Goal: Transaction & Acquisition: Purchase product/service

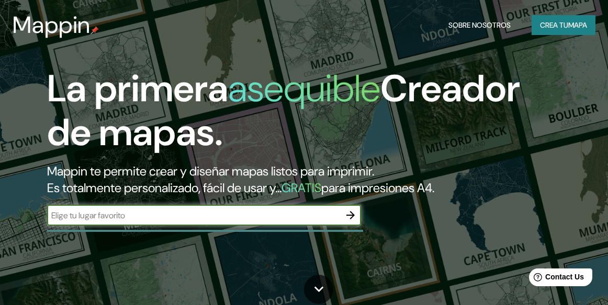
click at [544, 25] on font "Crea tu" at bounding box center [554, 24] width 28 height 9
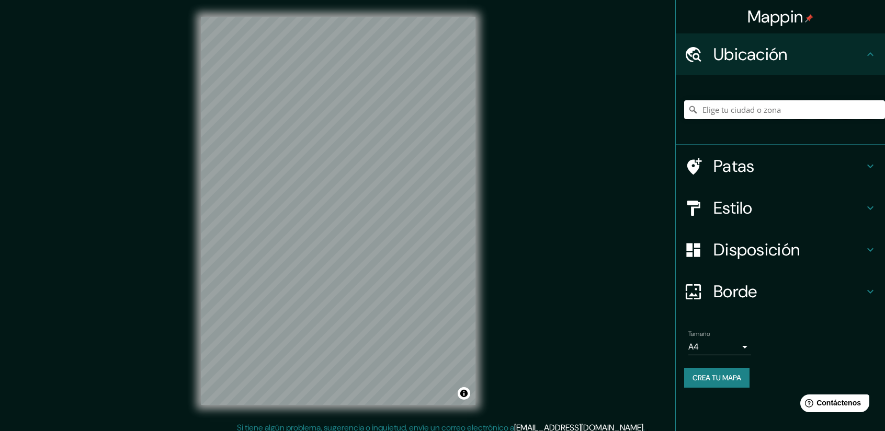
click at [615, 110] on input "Elige tu ciudad o zona" at bounding box center [784, 109] width 201 height 19
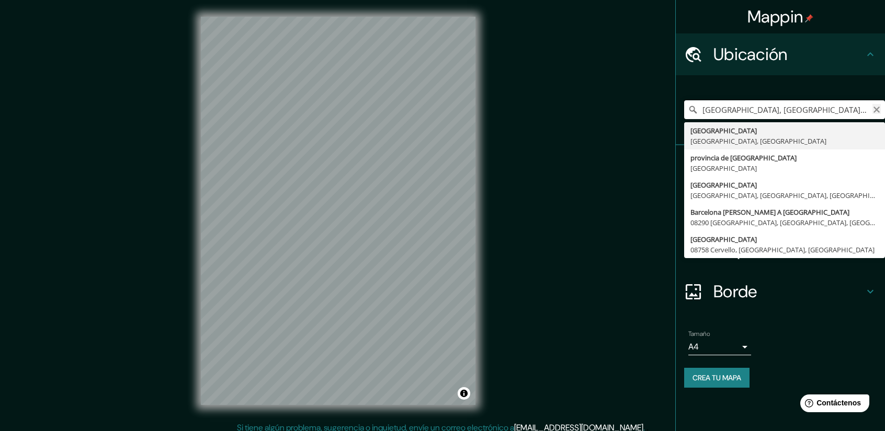
type input "[GEOGRAPHIC_DATA], [GEOGRAPHIC_DATA], [GEOGRAPHIC_DATA]"
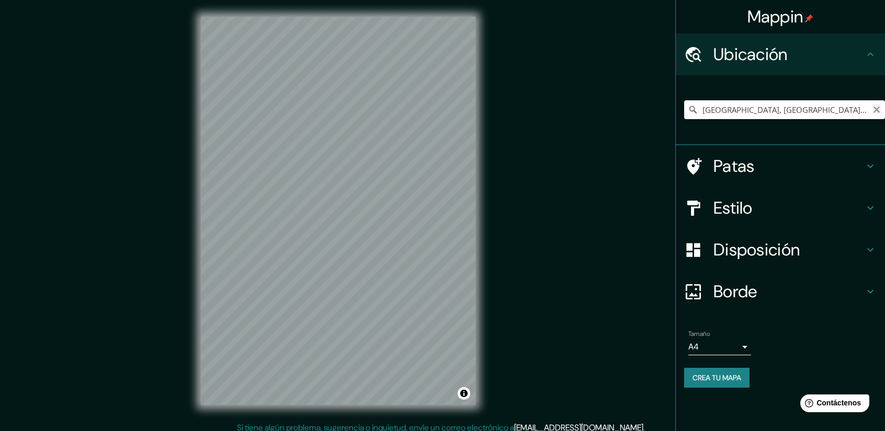
click at [615, 105] on button "Claro" at bounding box center [876, 109] width 8 height 10
click at [615, 110] on input "[GEOGRAPHIC_DATA], [GEOGRAPHIC_DATA], [GEOGRAPHIC_DATA]" at bounding box center [784, 109] width 201 height 19
click at [615, 113] on input "[GEOGRAPHIC_DATA], [GEOGRAPHIC_DATA], [GEOGRAPHIC_DATA]" at bounding box center [784, 109] width 201 height 19
drag, startPoint x: 832, startPoint y: 111, endPoint x: 892, endPoint y: 117, distance: 59.9
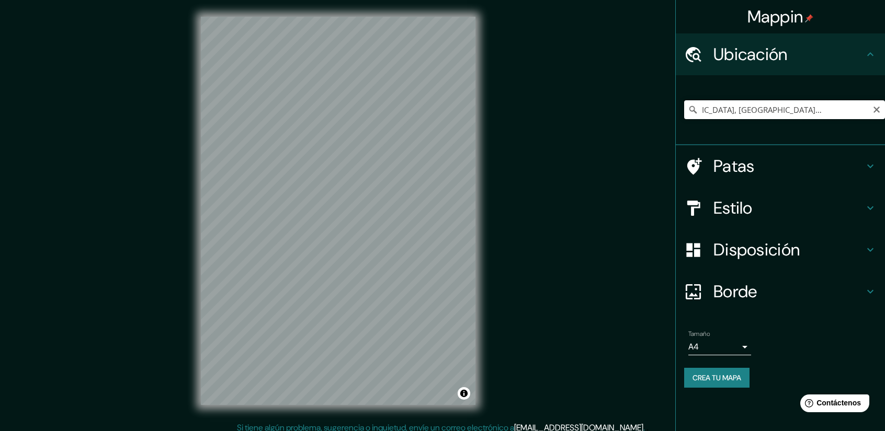
click at [615, 117] on html "Mappin [GEOGRAPHIC_DATA], [GEOGRAPHIC_DATA], [GEOGRAPHIC_DATA] Patas Estilo Dis…" at bounding box center [442, 215] width 885 height 431
click at [615, 112] on input "[GEOGRAPHIC_DATA], [GEOGRAPHIC_DATA], [GEOGRAPHIC_DATA]" at bounding box center [784, 109] width 201 height 19
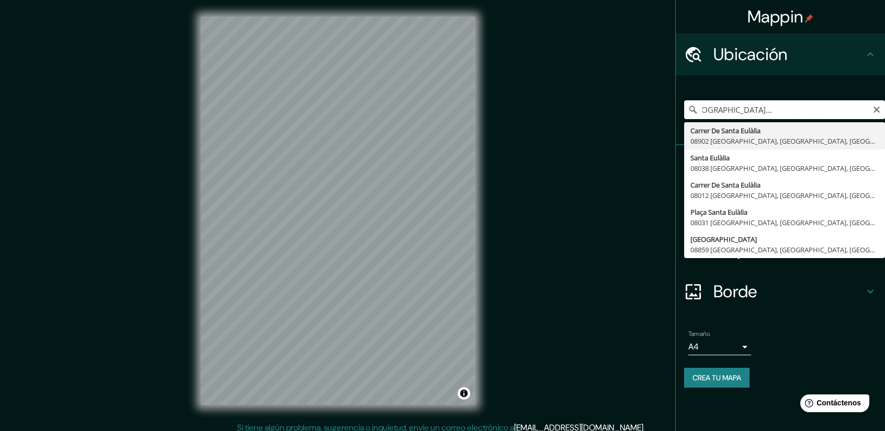
scroll to position [0, 0]
type input "[GEOGRAPHIC_DATA], [GEOGRAPHIC_DATA], [GEOGRAPHIC_DATA], [GEOGRAPHIC_DATA]"
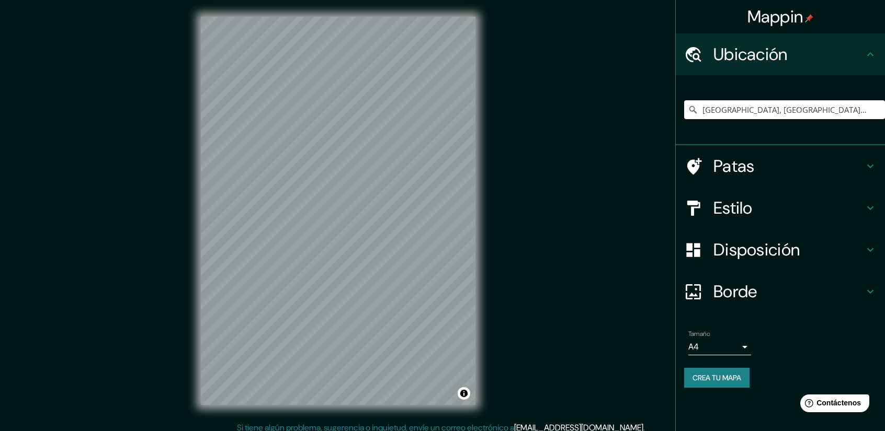
click at [615, 166] on h4 "Patas" at bounding box center [788, 166] width 151 height 21
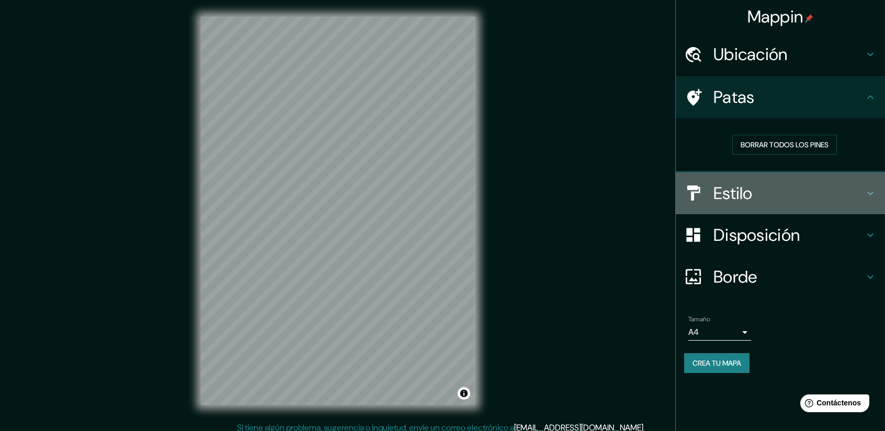
click at [615, 194] on h4 "Estilo" at bounding box center [788, 193] width 151 height 21
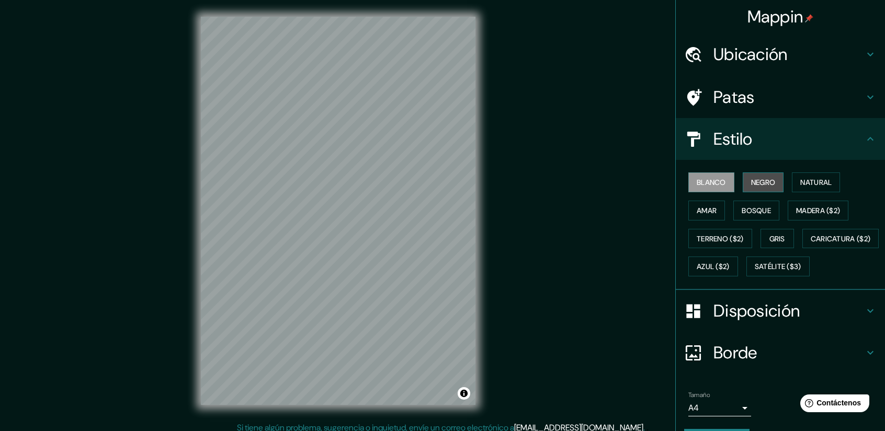
click at [615, 187] on font "Negro" at bounding box center [763, 183] width 25 height 14
click at [615, 184] on font "Natural" at bounding box center [815, 182] width 31 height 9
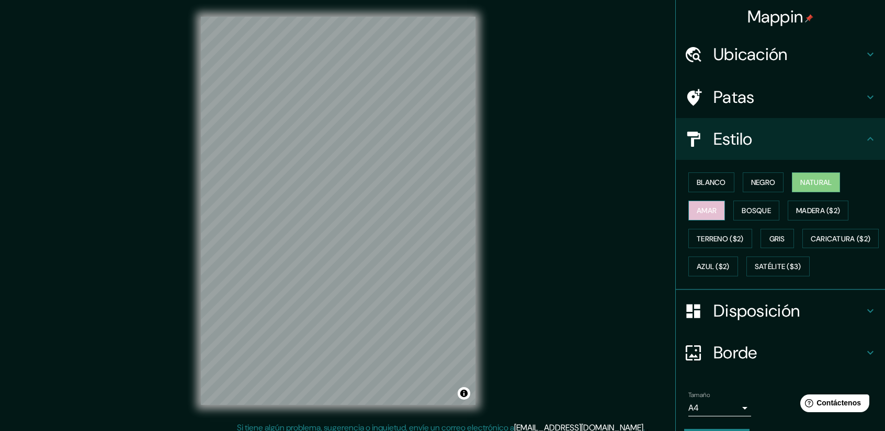
click at [615, 209] on font "Amar" at bounding box center [706, 210] width 20 height 9
click at [615, 211] on font "Bosque" at bounding box center [755, 210] width 29 height 9
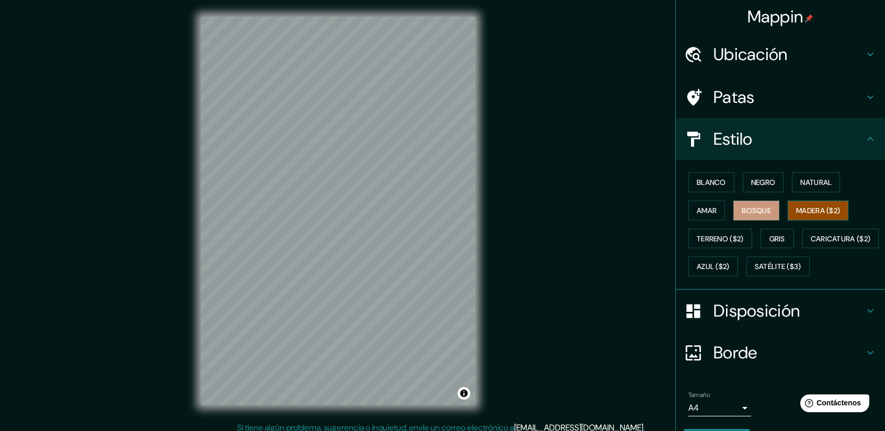
click at [615, 207] on font "Madera ($2)" at bounding box center [818, 210] width 44 height 9
click at [615, 236] on font "Terreno ($2)" at bounding box center [719, 238] width 47 height 9
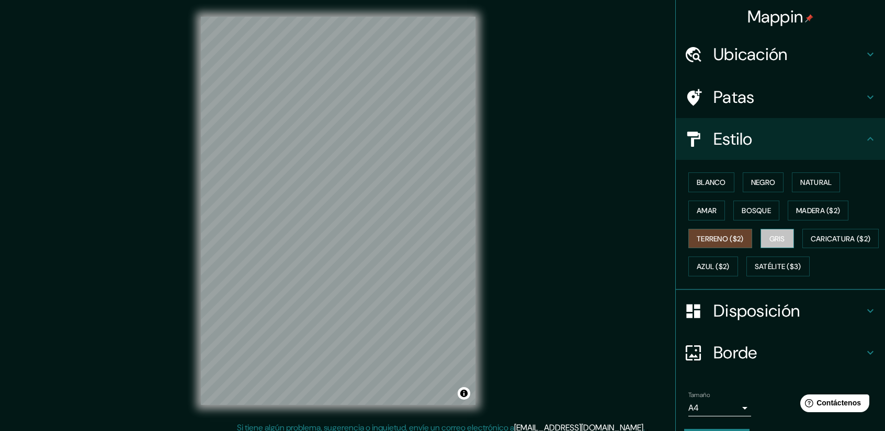
click at [615, 234] on font "Gris" at bounding box center [777, 238] width 16 height 9
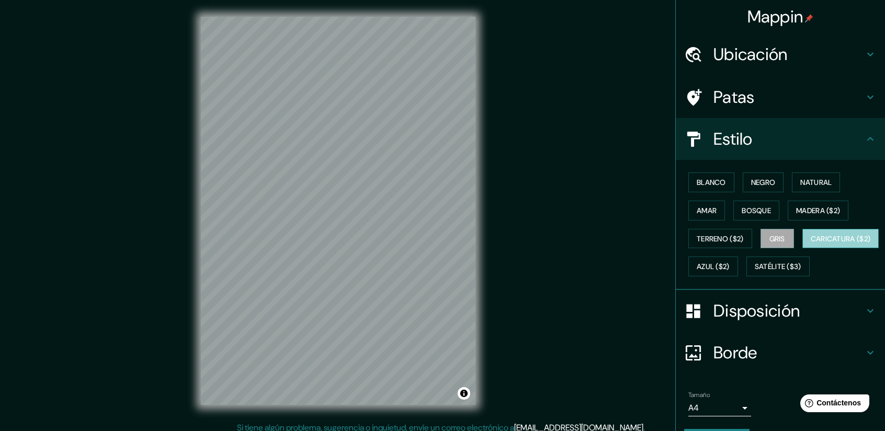
click at [615, 244] on font "Caricatura ($2)" at bounding box center [840, 238] width 60 height 9
click at [615, 262] on font "Azul ($2)" at bounding box center [712, 266] width 33 height 9
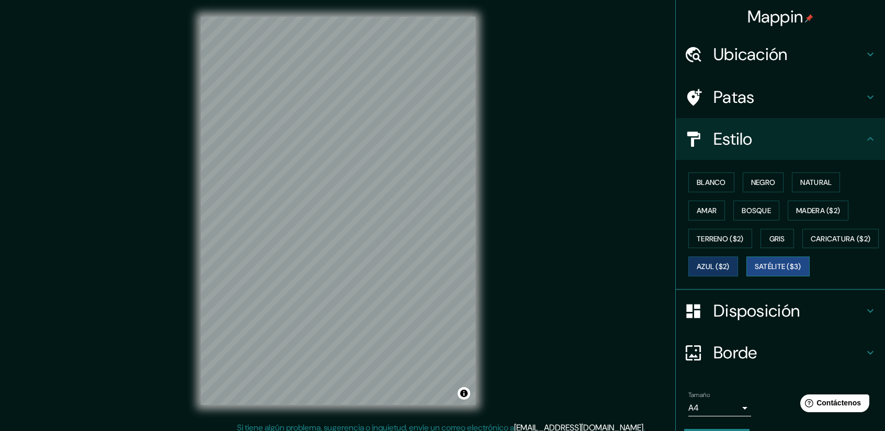
click at [615, 272] on font "Satélite ($3)" at bounding box center [777, 266] width 47 height 9
click at [615, 244] on font "Caricatura ($2)" at bounding box center [840, 238] width 60 height 9
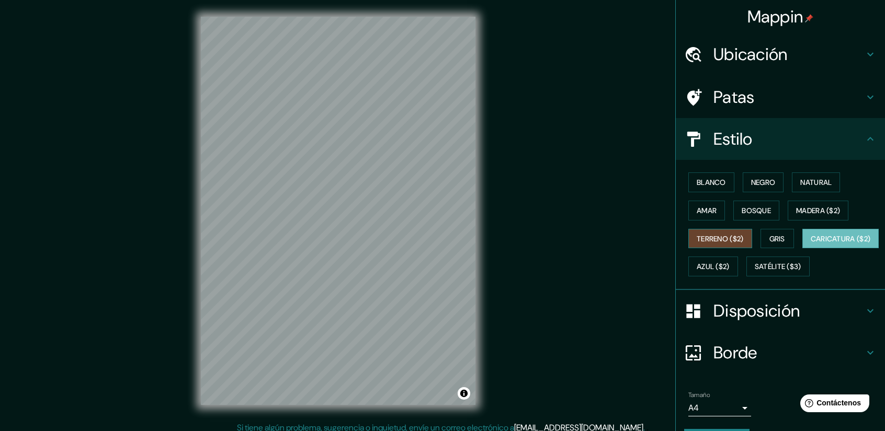
click at [615, 239] on font "Terreno ($2)" at bounding box center [719, 238] width 47 height 9
click at [615, 211] on font "Amar" at bounding box center [706, 210] width 20 height 9
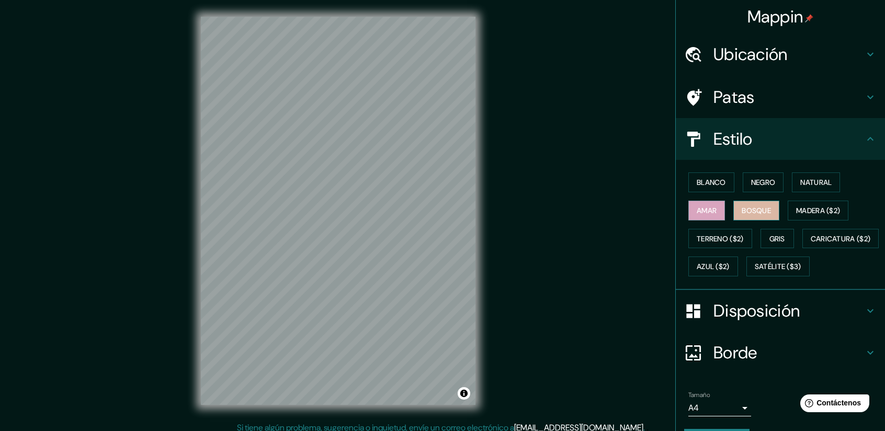
click at [615, 207] on button "Bosque" at bounding box center [756, 211] width 46 height 20
click at [615, 202] on button "Madera ($2)" at bounding box center [817, 211] width 61 height 20
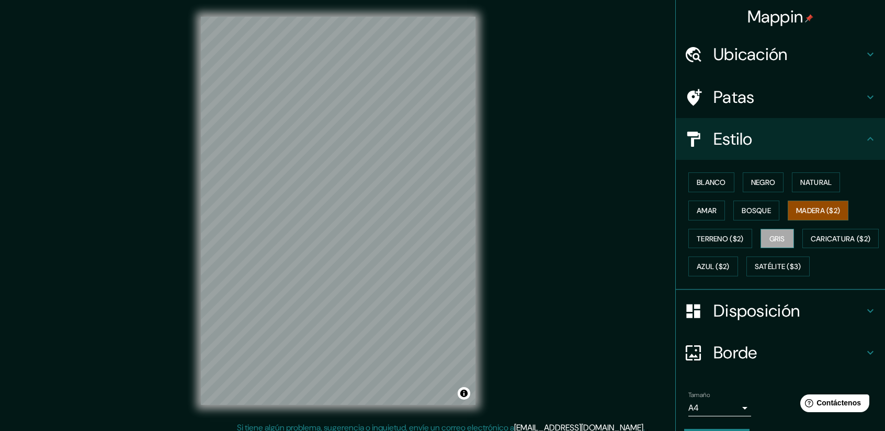
click at [615, 237] on font "Gris" at bounding box center [777, 238] width 16 height 9
click at [615, 182] on font "Negro" at bounding box center [763, 182] width 25 height 9
click at [615, 235] on font "Gris" at bounding box center [777, 238] width 16 height 9
click at [615, 305] on font "Disposición" at bounding box center [756, 311] width 86 height 22
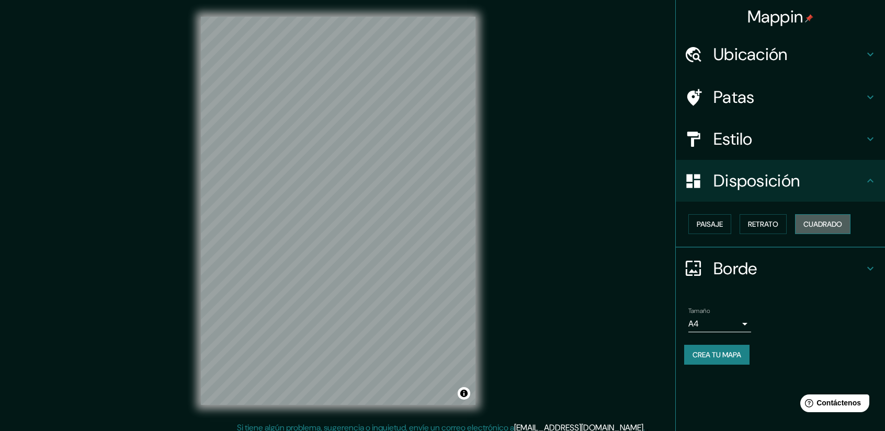
click at [615, 221] on font "Cuadrado" at bounding box center [822, 224] width 39 height 9
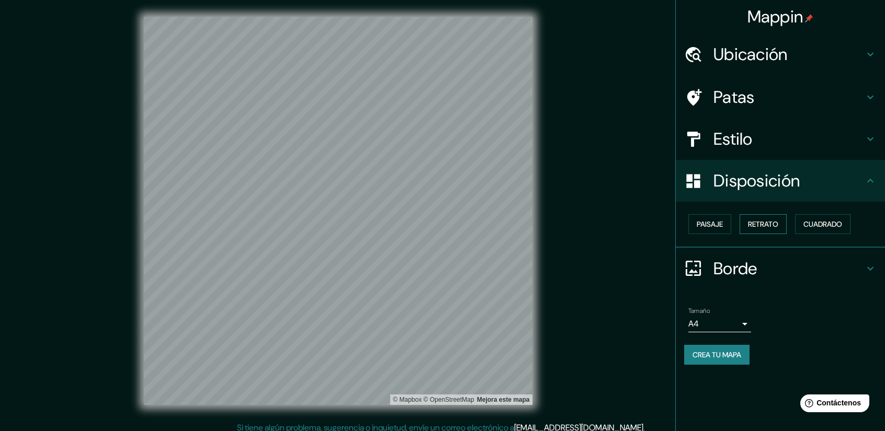
click at [615, 222] on font "Retrato" at bounding box center [763, 224] width 30 height 9
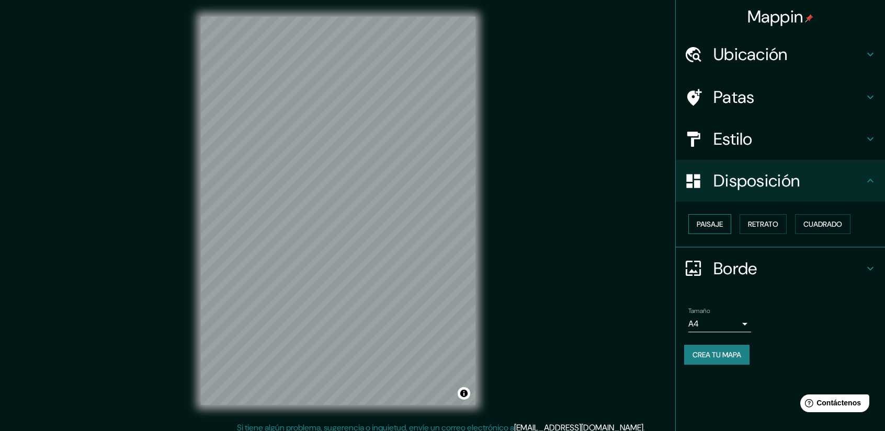
click at [615, 227] on font "Paisaje" at bounding box center [709, 224] width 26 height 9
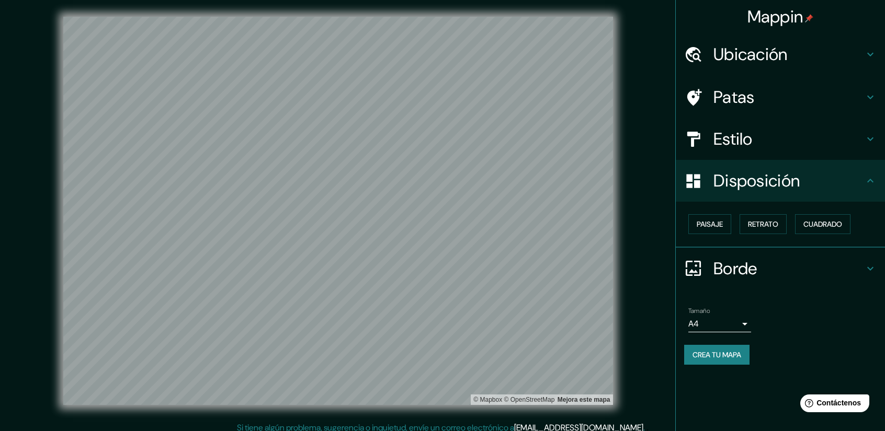
click at [615, 267] on h4 "Borde" at bounding box center [788, 268] width 151 height 21
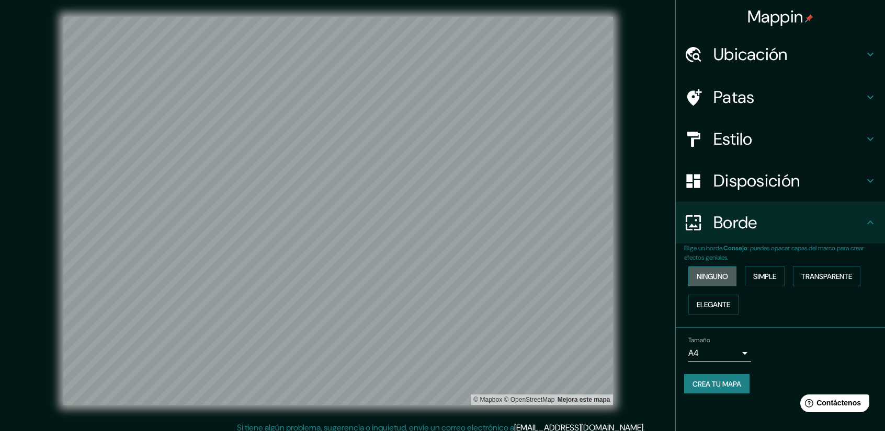
click at [615, 274] on font "Ninguno" at bounding box center [711, 276] width 31 height 9
click at [615, 273] on font "Simple" at bounding box center [764, 276] width 23 height 9
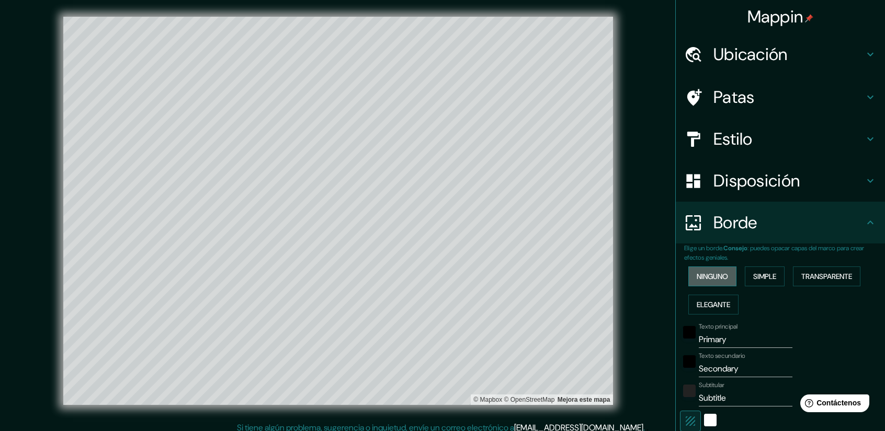
click at [615, 281] on font "Ninguno" at bounding box center [711, 276] width 31 height 9
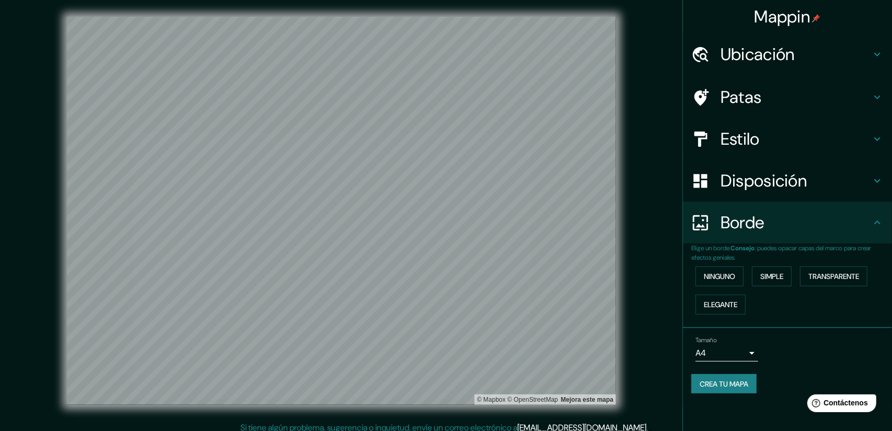
click at [615, 305] on body "Mappin Ubicación [GEOGRAPHIC_DATA] [GEOGRAPHIC_DATA], [GEOGRAPHIC_DATA], [GEOGR…" at bounding box center [446, 215] width 892 height 431
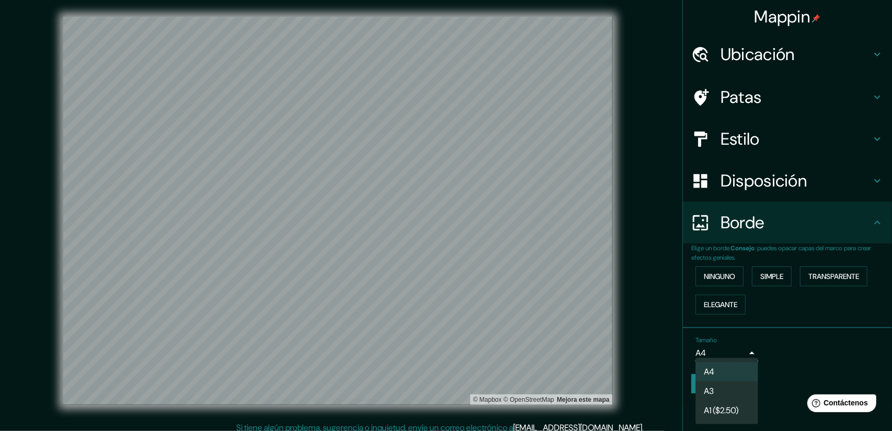
click at [615, 305] on li "A3" at bounding box center [727, 391] width 63 height 19
type input "a4"
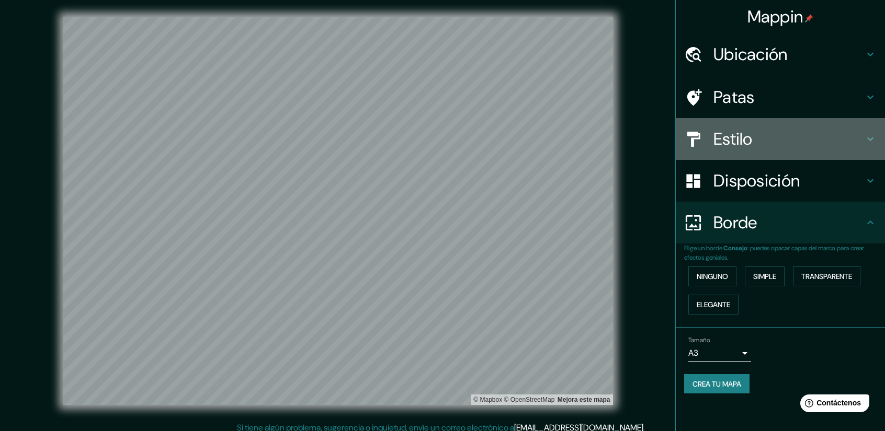
click at [615, 138] on h4 "Estilo" at bounding box center [788, 139] width 151 height 21
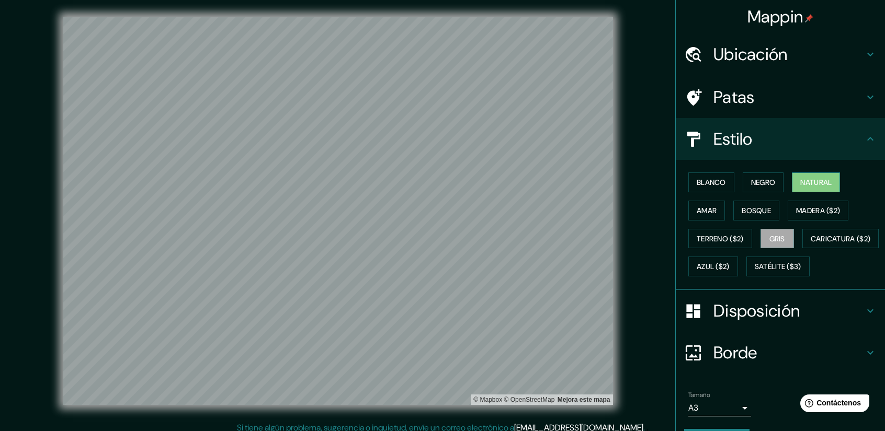
click at [615, 178] on font "Natural" at bounding box center [815, 182] width 31 height 9
click at [615, 179] on font "Negro" at bounding box center [763, 182] width 25 height 9
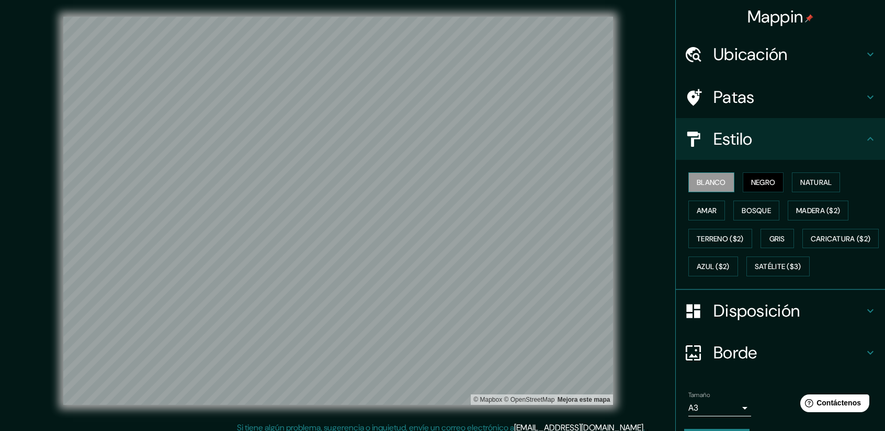
click at [615, 179] on font "Blanco" at bounding box center [710, 182] width 29 height 9
click at [615, 184] on font "Negro" at bounding box center [763, 182] width 25 height 9
click at [615, 237] on font "Gris" at bounding box center [777, 238] width 16 height 9
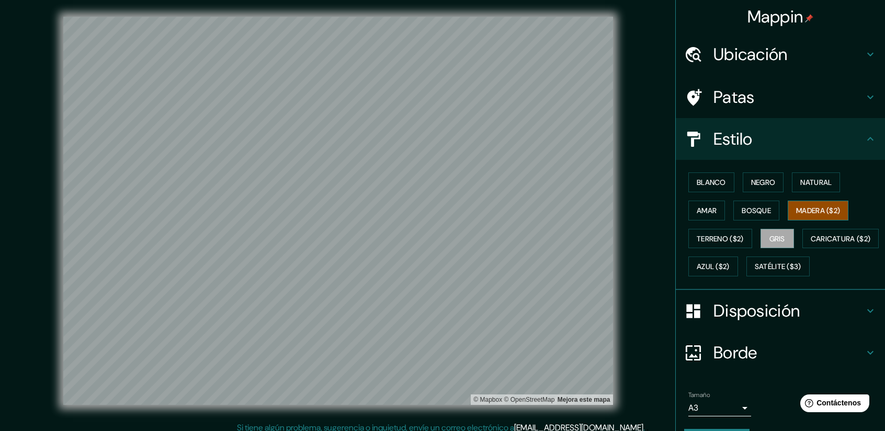
drag, startPoint x: 808, startPoint y: 208, endPoint x: 787, endPoint y: 219, distance: 23.4
click at [615, 210] on font "Madera ($2)" at bounding box center [818, 210] width 44 height 9
click at [615, 240] on font "Terreno ($2)" at bounding box center [719, 238] width 47 height 9
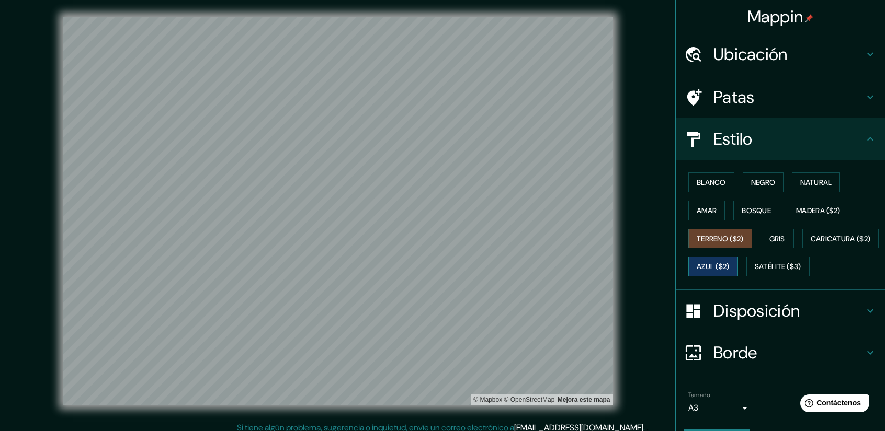
click at [615, 262] on font "Azul ($2)" at bounding box center [712, 266] width 33 height 9
click at [615, 272] on font "Satélite ($3)" at bounding box center [777, 266] width 47 height 9
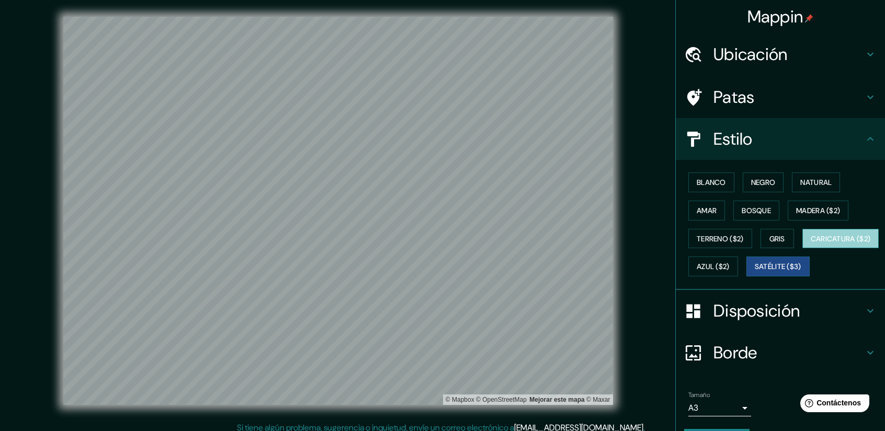
click at [615, 244] on font "Caricatura ($2)" at bounding box center [840, 238] width 60 height 9
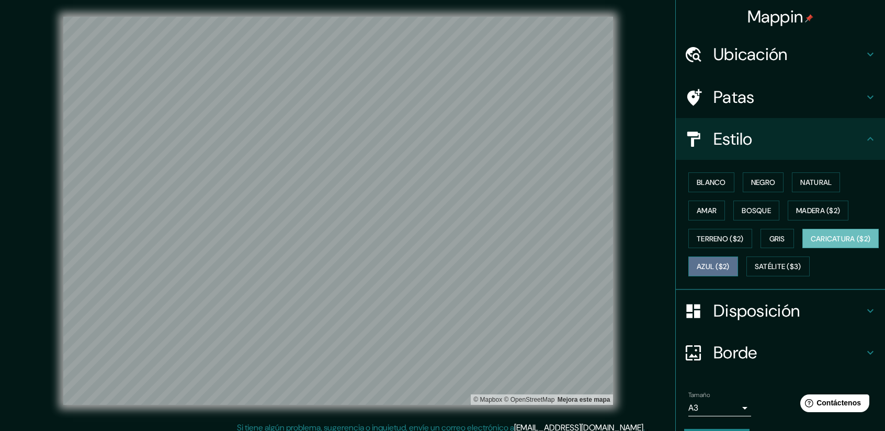
click at [615, 264] on font "Azul ($2)" at bounding box center [712, 266] width 33 height 9
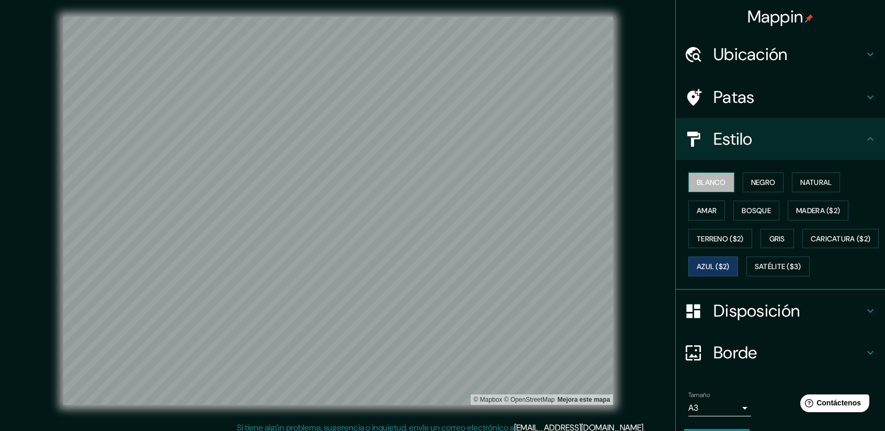
click at [615, 184] on font "Blanco" at bounding box center [710, 182] width 29 height 9
click at [615, 181] on font "Negro" at bounding box center [763, 182] width 25 height 9
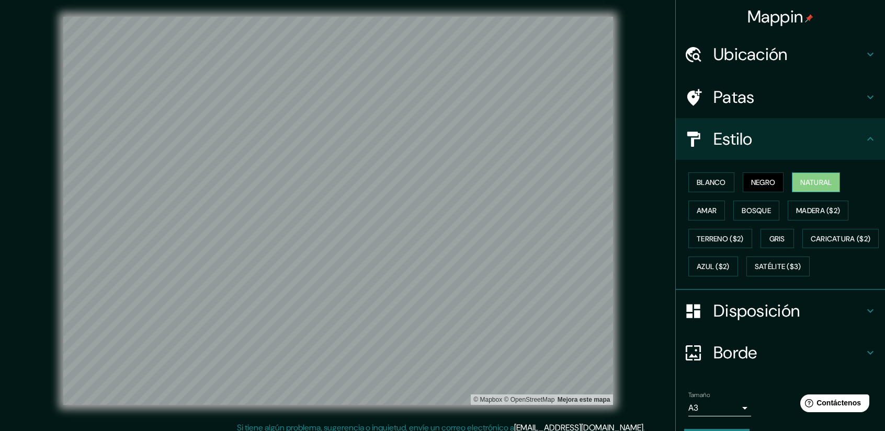
click at [615, 180] on font "Natural" at bounding box center [815, 183] width 31 height 14
click at [615, 207] on font "Amar" at bounding box center [706, 210] width 20 height 9
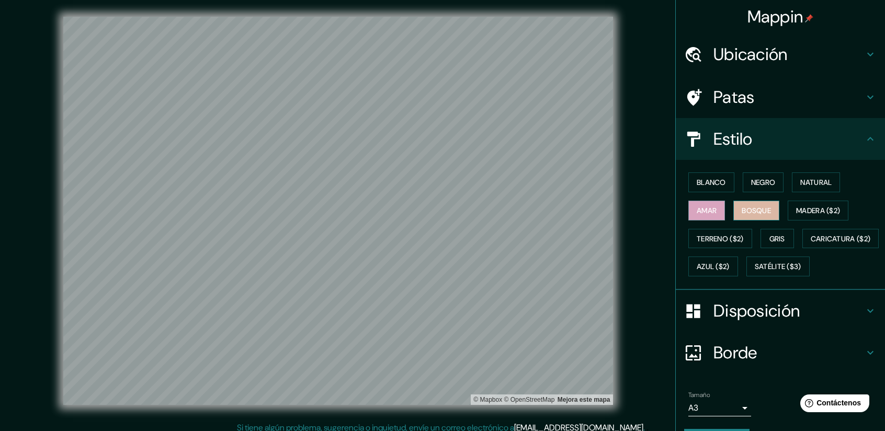
click at [615, 212] on button "Bosque" at bounding box center [756, 211] width 46 height 20
click at [615, 210] on font "Madera ($2)" at bounding box center [818, 210] width 44 height 9
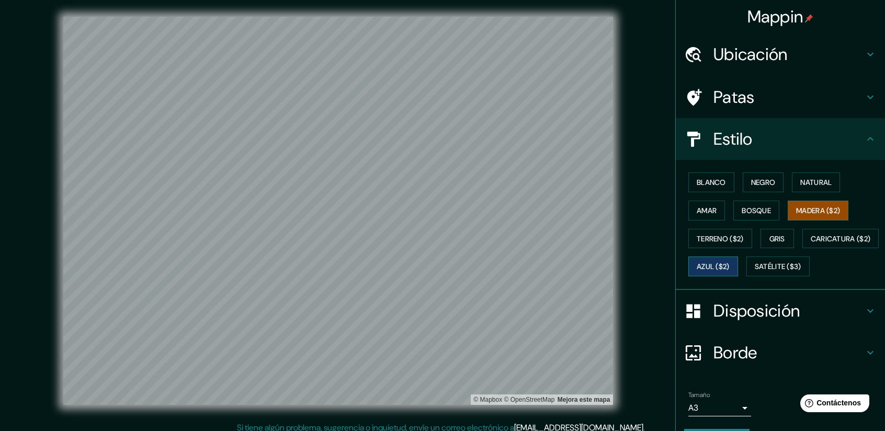
click at [615, 262] on font "Azul ($2)" at bounding box center [712, 266] width 33 height 9
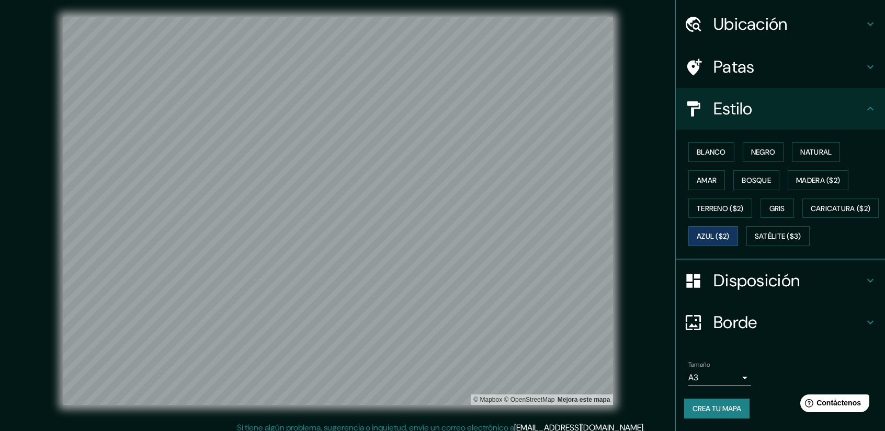
scroll to position [55, 0]
click at [615, 305] on font "Crea tu mapa" at bounding box center [716, 408] width 49 height 9
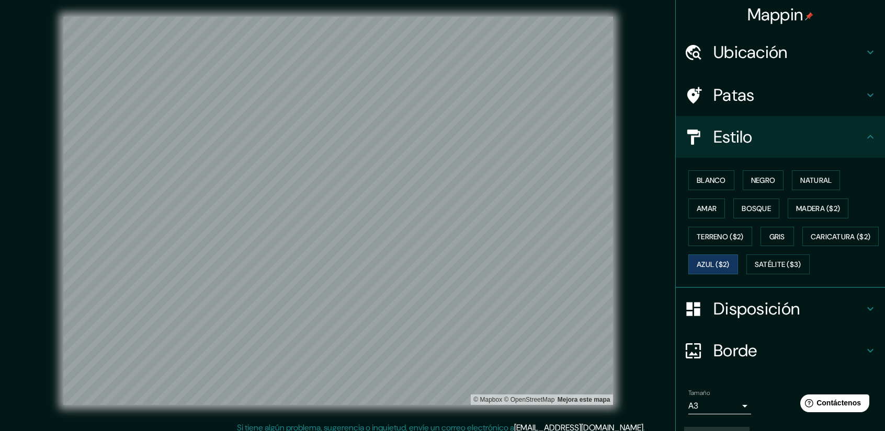
scroll to position [0, 0]
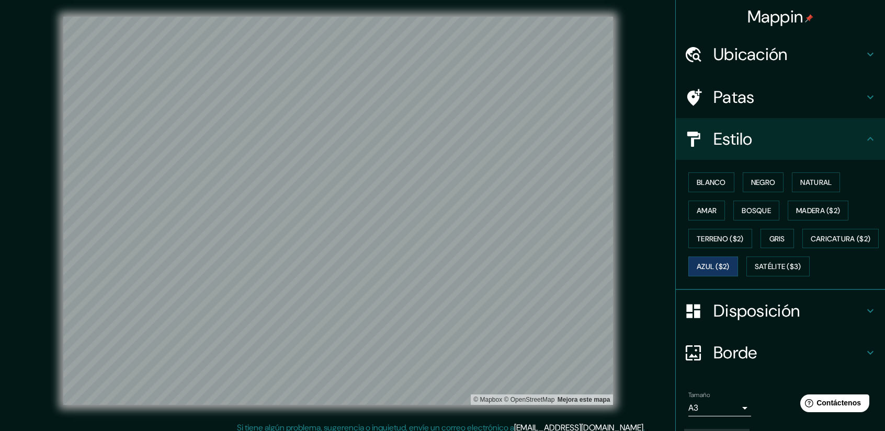
click at [615, 305] on h4 "Borde" at bounding box center [788, 352] width 151 height 21
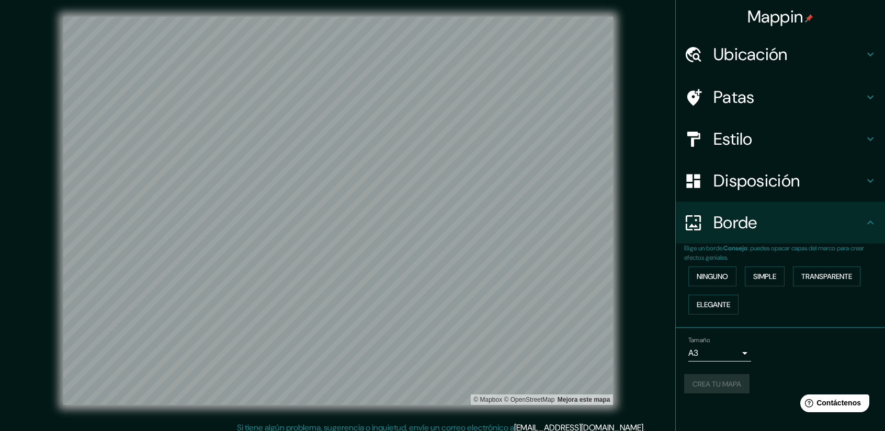
click at [615, 305] on div "Crea tu mapa" at bounding box center [780, 384] width 192 height 20
